Goal: Transaction & Acquisition: Book appointment/travel/reservation

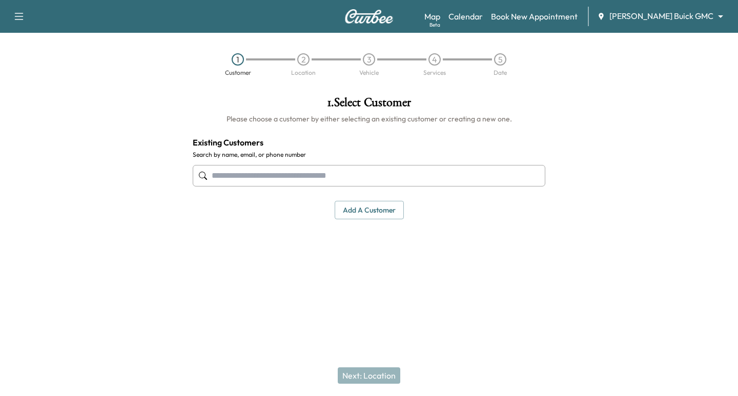
click at [287, 176] on input "text" at bounding box center [369, 176] width 353 height 22
drag, startPoint x: 263, startPoint y: 176, endPoint x: 52, endPoint y: 162, distance: 211.2
click at [55, 161] on div "1 . Select Customer Please choose a customer by either selecting an existing cu…" at bounding box center [369, 187] width 738 height 198
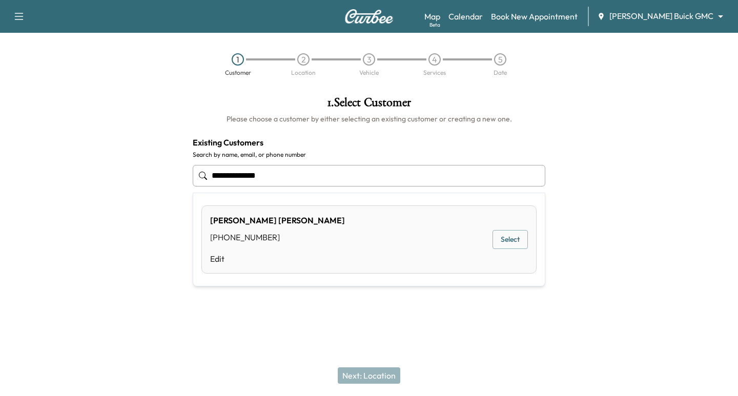
click at [266, 238] on div "[PHONE_NUMBER]" at bounding box center [277, 237] width 135 height 12
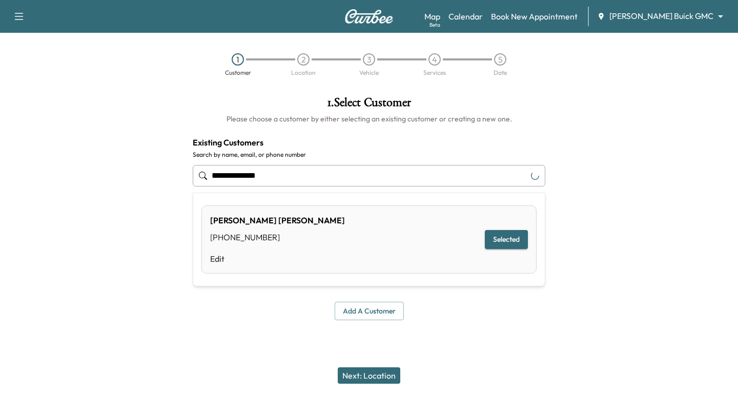
drag, startPoint x: 278, startPoint y: 182, endPoint x: 114, endPoint y: 174, distance: 164.3
click at [114, 174] on div "**********" at bounding box center [369, 208] width 738 height 240
paste input "text"
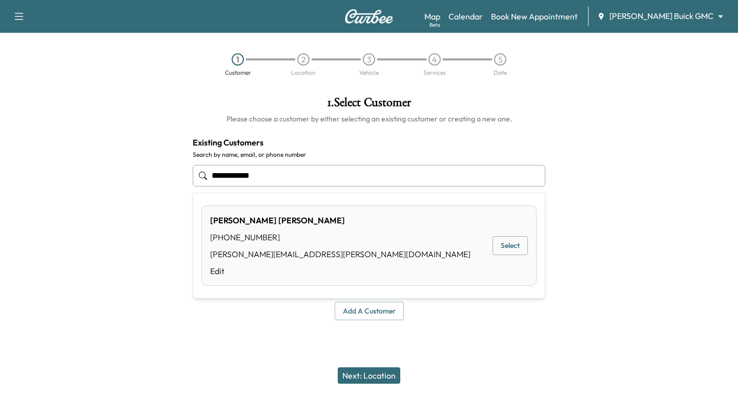
click at [517, 242] on button "Select" at bounding box center [510, 245] width 35 height 19
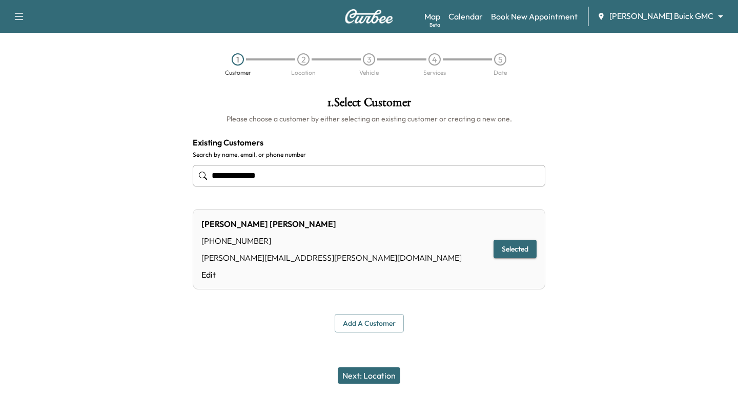
type input "**********"
click at [374, 375] on button "Next: Location" at bounding box center [369, 376] width 63 height 16
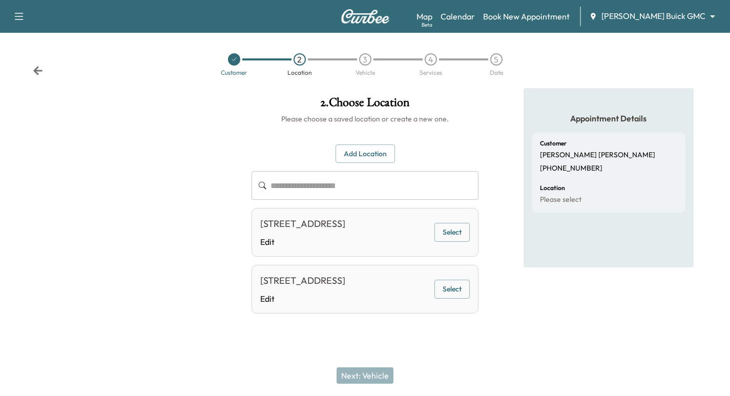
scroll to position [8, 0]
click at [345, 231] on div "[STREET_ADDRESS]" at bounding box center [302, 224] width 85 height 14
drag, startPoint x: 451, startPoint y: 218, endPoint x: 453, endPoint y: 231, distance: 13.0
click at [451, 219] on div "[STREET_ADDRESS] Edit Select" at bounding box center [365, 232] width 227 height 49
click at [453, 231] on button "Select" at bounding box center [452, 232] width 35 height 19
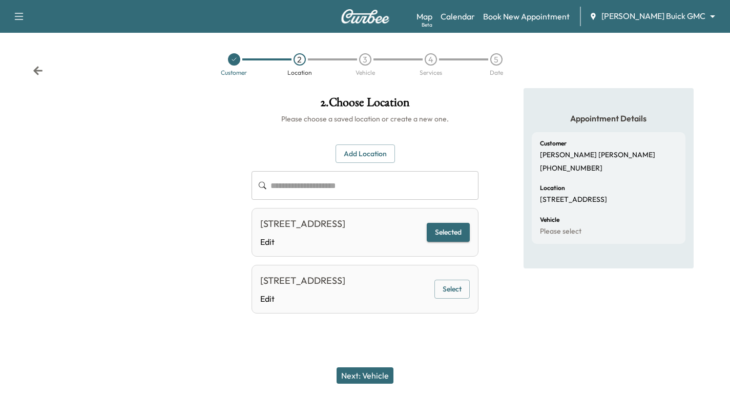
click at [384, 370] on button "Next: Vehicle" at bounding box center [365, 376] width 57 height 16
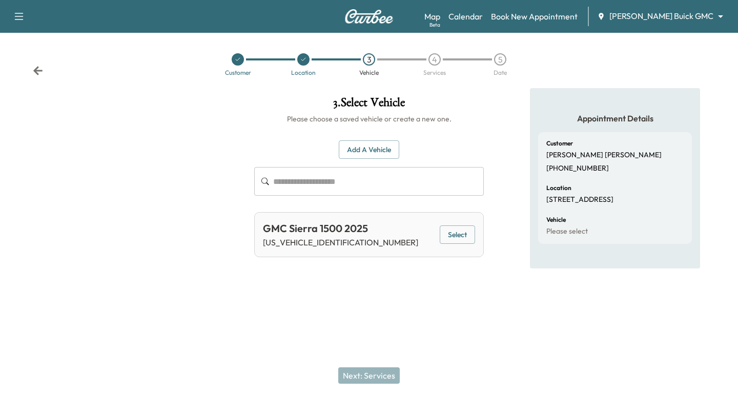
click at [450, 227] on button "Select" at bounding box center [457, 235] width 35 height 19
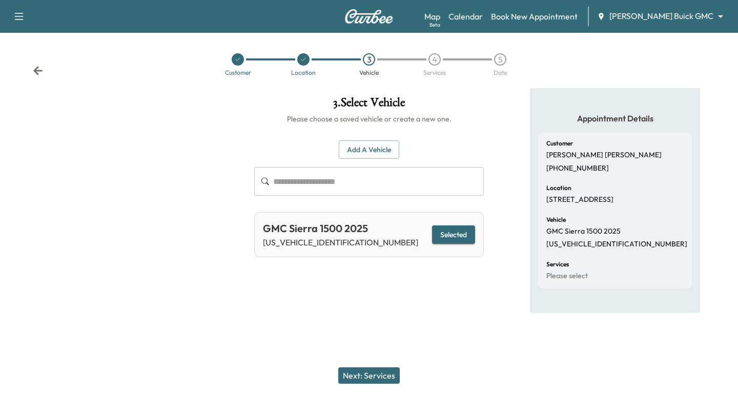
click at [372, 376] on button "Next: Services" at bounding box center [369, 376] width 62 height 16
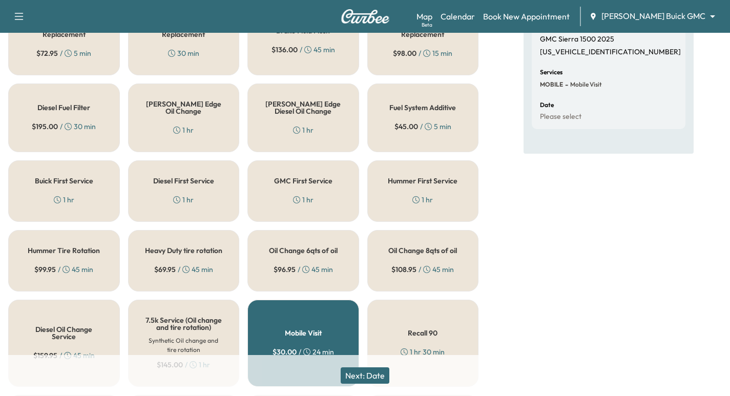
scroll to position [179, 0]
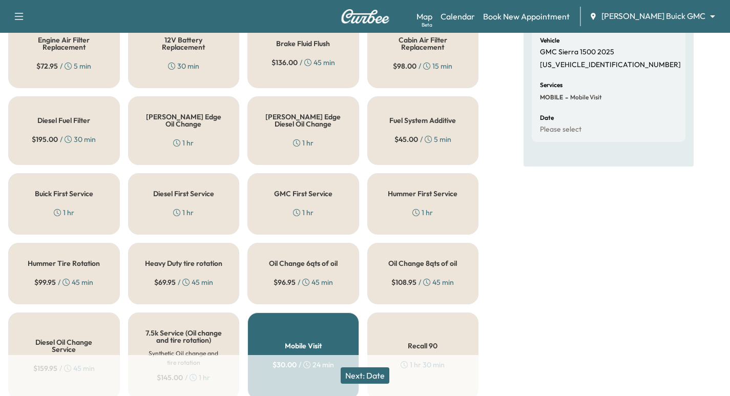
click at [324, 194] on h5 "GMC First Service" at bounding box center [303, 193] width 58 height 7
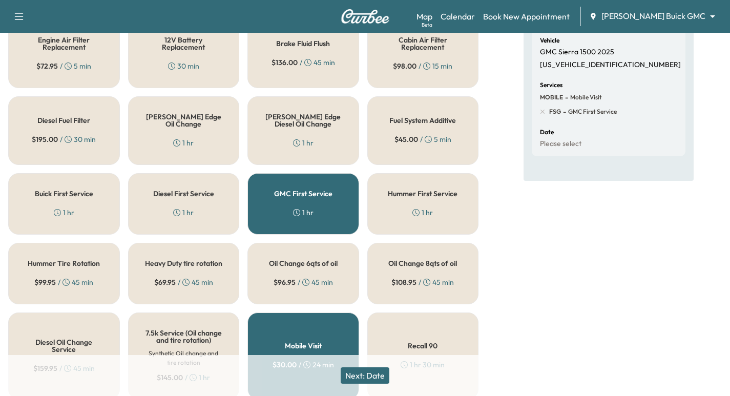
click at [355, 378] on button "Next: Date" at bounding box center [365, 376] width 49 height 16
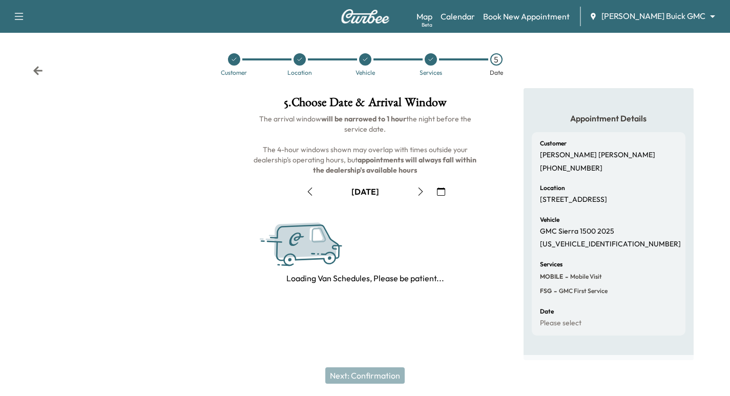
scroll to position [117, 0]
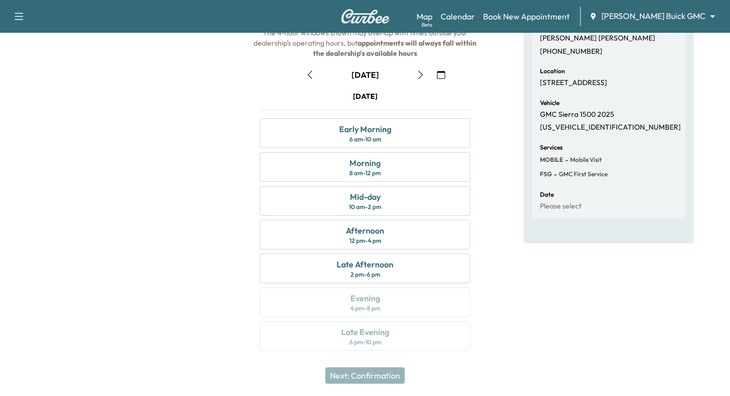
click at [437, 74] on icon "button" at bounding box center [441, 75] width 8 height 8
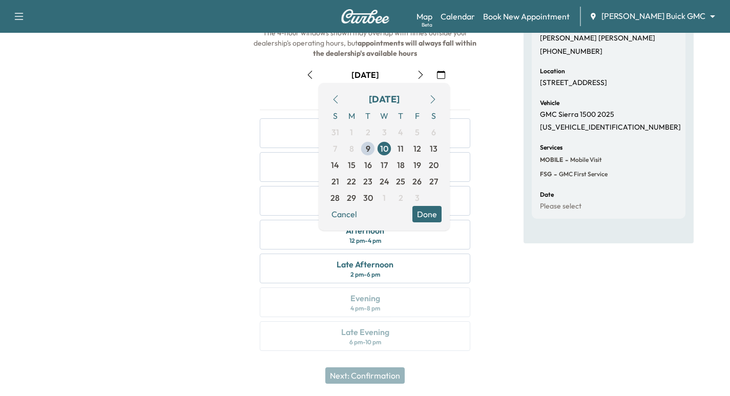
click at [416, 149] on span "12" at bounding box center [418, 149] width 8 height 12
click at [193, 176] on div at bounding box center [121, 167] width 243 height 392
